Goal: Task Accomplishment & Management: Complete application form

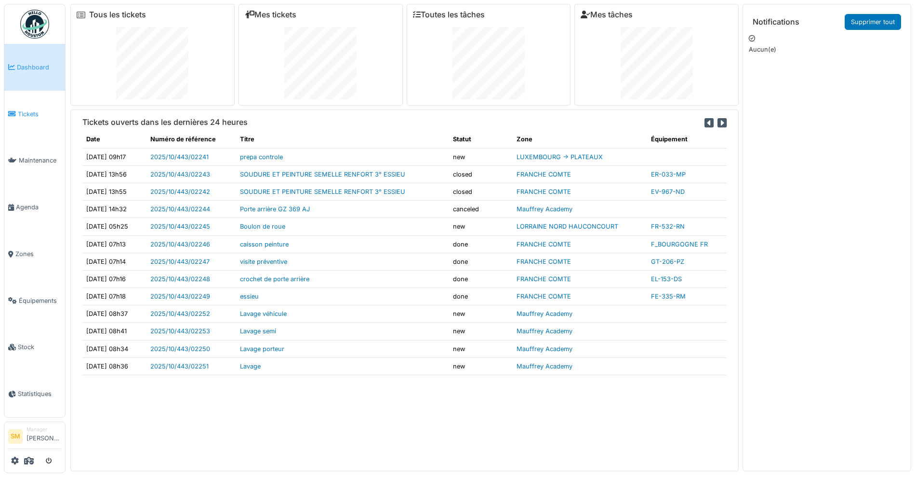
click at [32, 104] on link "Tickets" at bounding box center [34, 114] width 61 height 47
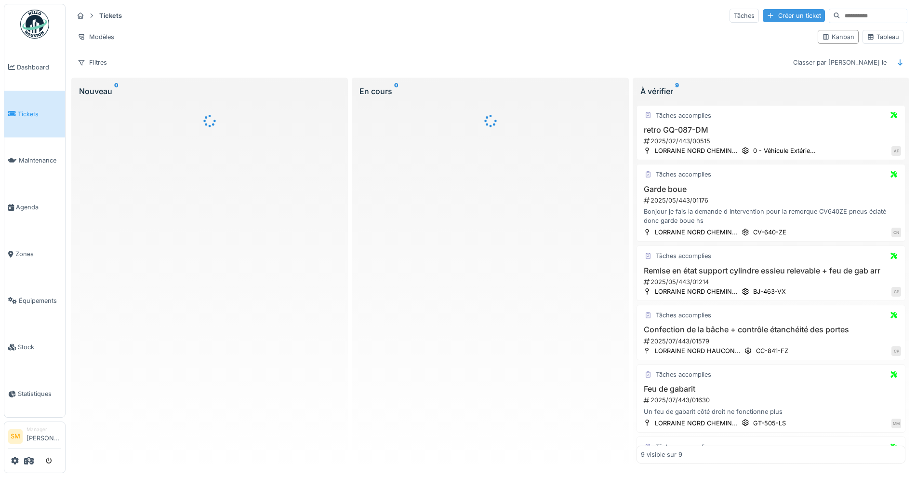
drag, startPoint x: 764, startPoint y: 8, endPoint x: 758, endPoint y: 11, distance: 6.7
click at [761, 9] on div "Tâches Créer un ticket" at bounding box center [819, 16] width 178 height 14
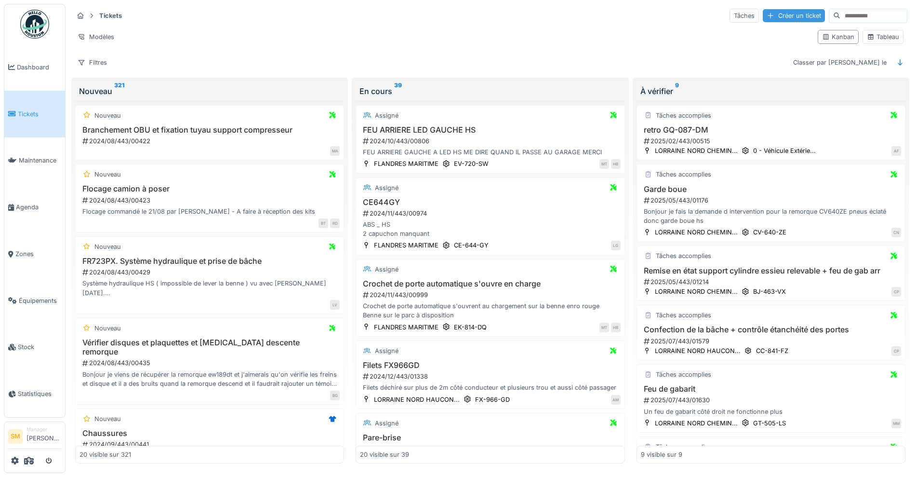
click at [763, 13] on div "Créer un ticket" at bounding box center [794, 15] width 62 height 13
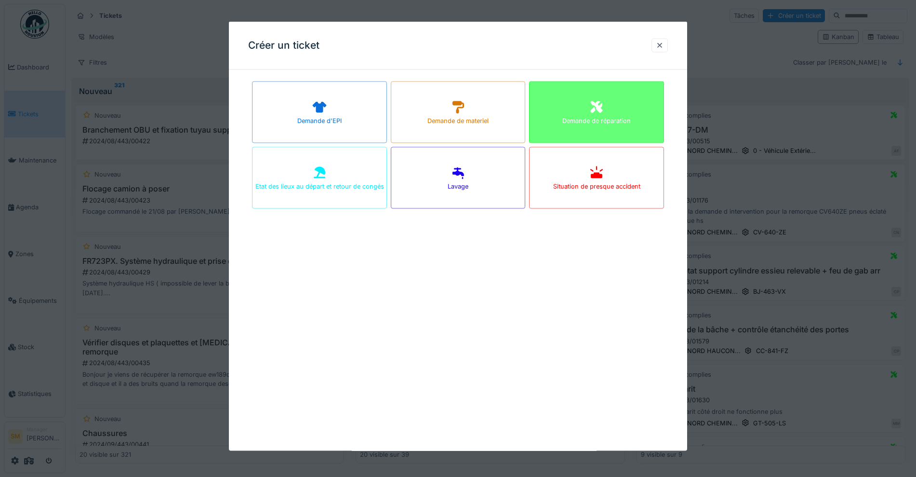
click at [602, 110] on icon at bounding box center [596, 107] width 12 height 12
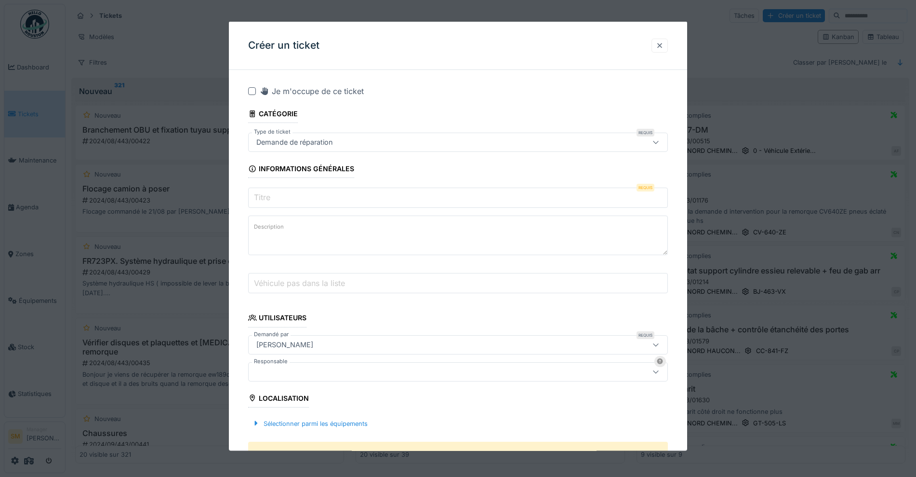
click at [664, 42] on div at bounding box center [660, 44] width 8 height 9
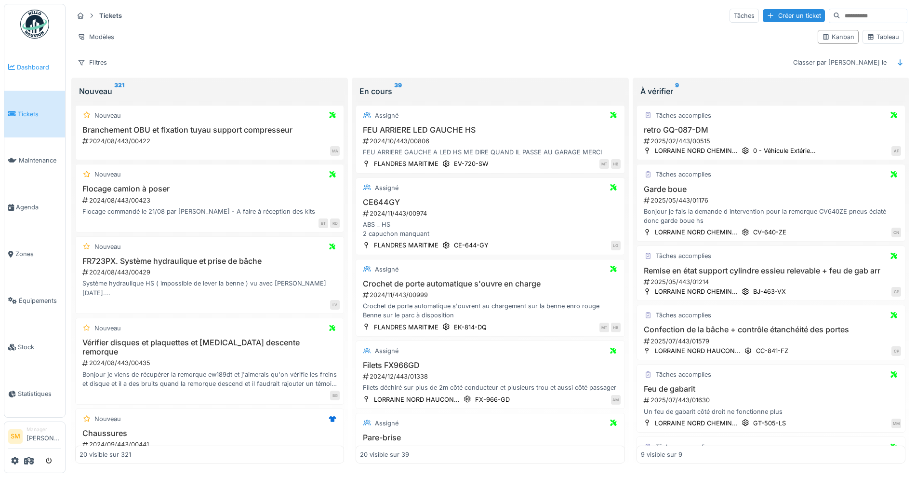
click at [24, 69] on span "Dashboard" at bounding box center [39, 67] width 44 height 9
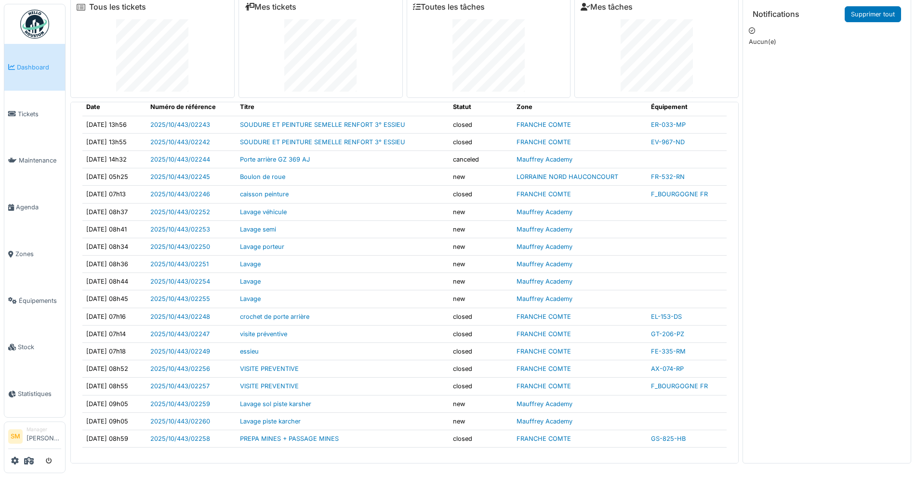
scroll to position [10, 0]
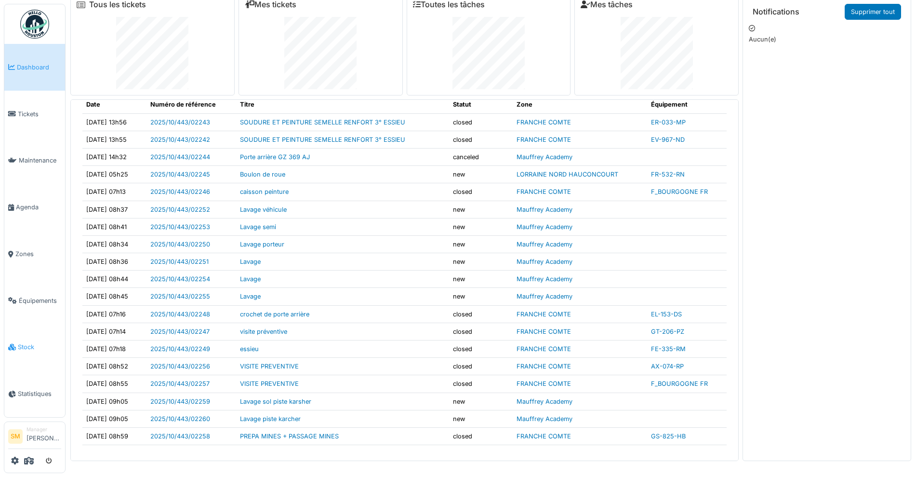
click at [20, 334] on link "Stock" at bounding box center [34, 347] width 61 height 47
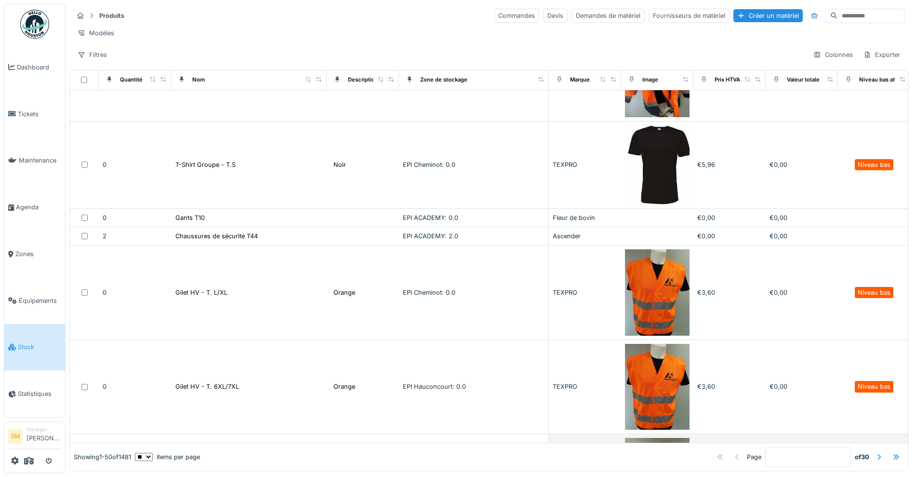
scroll to position [201, 0]
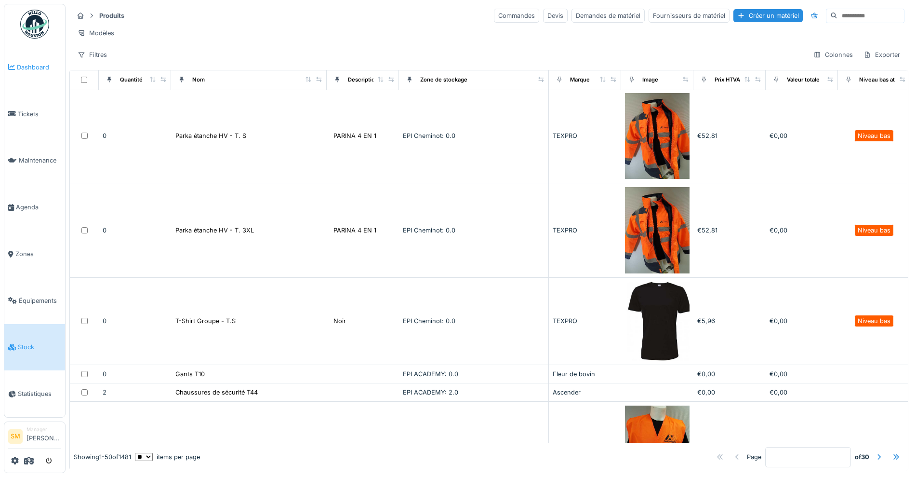
click at [38, 76] on link "Dashboard" at bounding box center [34, 67] width 61 height 47
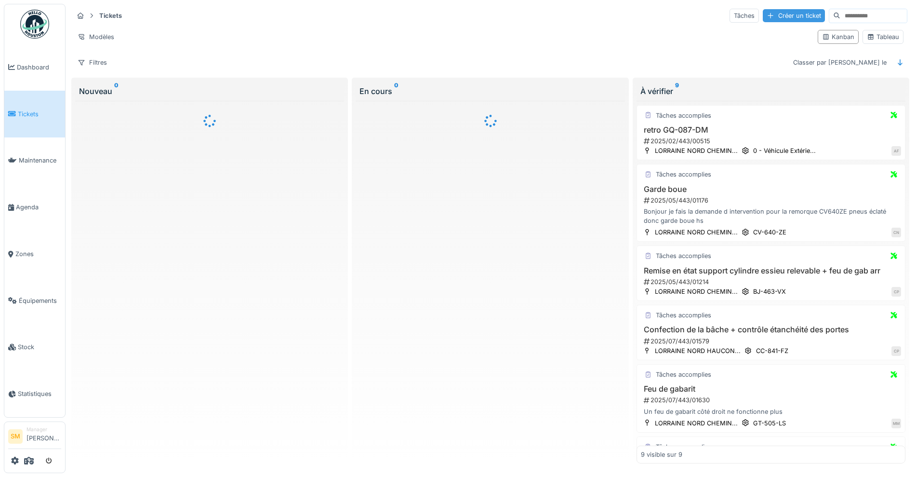
click at [774, 18] on div "Créer un ticket" at bounding box center [794, 15] width 62 height 13
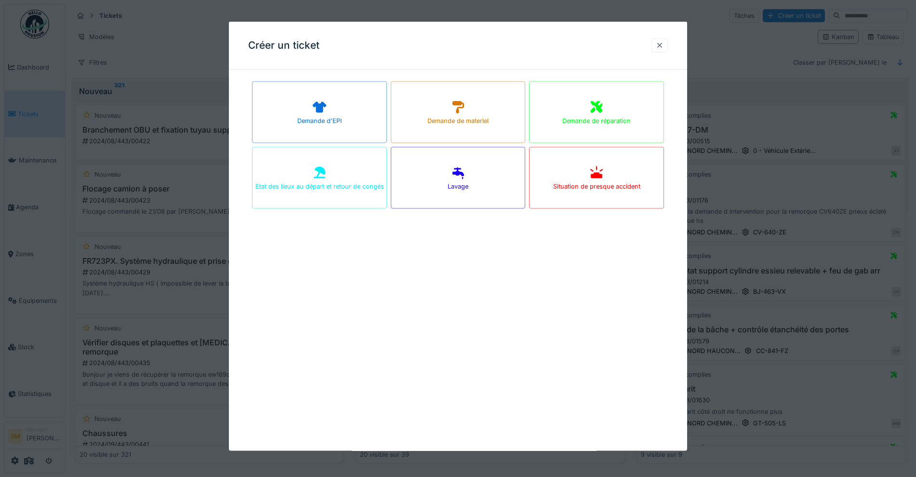
click at [661, 42] on div at bounding box center [660, 44] width 8 height 9
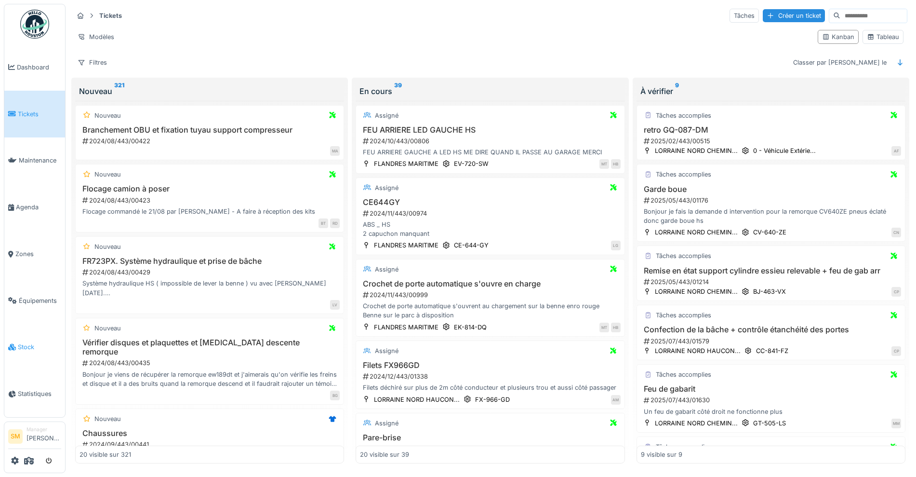
click at [28, 342] on span "Stock" at bounding box center [39, 346] width 43 height 9
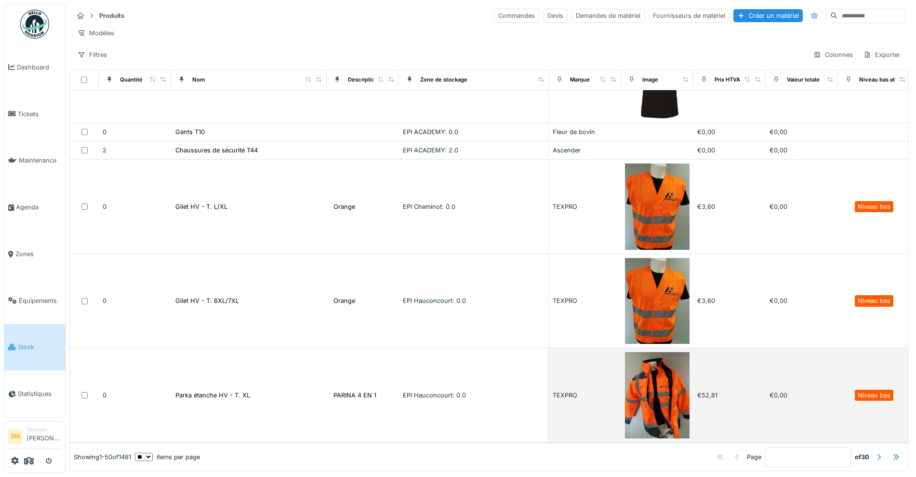
scroll to position [542, 0]
